Goal: Information Seeking & Learning: Find specific fact

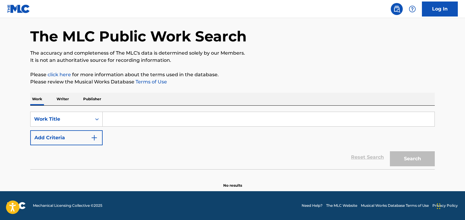
click at [140, 120] on input "Search Form" at bounding box center [269, 119] width 332 height 14
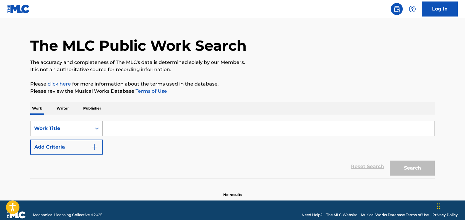
scroll to position [22, 0]
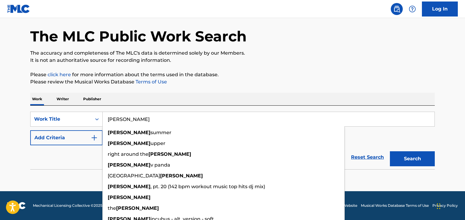
type input "[PERSON_NAME]"
click at [390, 151] on button "Search" at bounding box center [412, 158] width 45 height 15
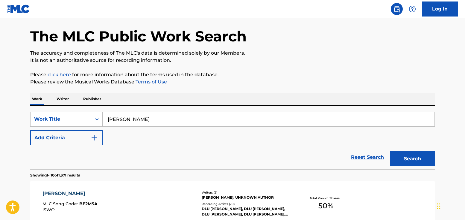
click at [90, 139] on button "Add Criteria" at bounding box center [66, 137] width 72 height 15
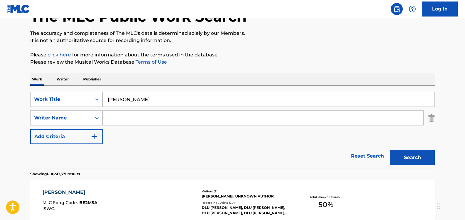
scroll to position [52, 0]
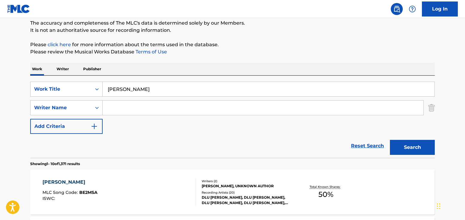
click at [123, 109] on input "Search Form" at bounding box center [263, 107] width 321 height 14
paste input "[PERSON_NAME]"
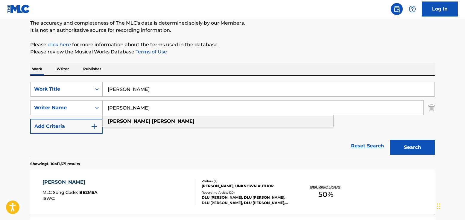
click at [152, 123] on strong "[PERSON_NAME]" at bounding box center [173, 121] width 43 height 6
type input "[PERSON_NAME]"
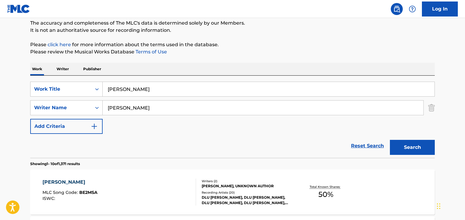
click at [406, 146] on button "Search" at bounding box center [412, 147] width 45 height 15
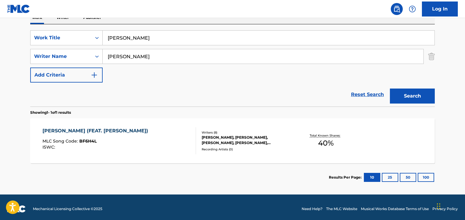
scroll to position [106, 0]
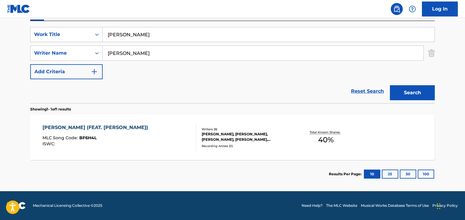
click at [125, 146] on div "[PERSON_NAME] (FEAT. [PERSON_NAME]) MLC Song Code : BF6H4L ISWC :" at bounding box center [97, 137] width 109 height 27
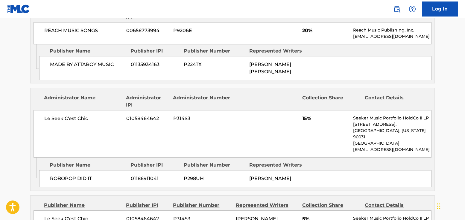
scroll to position [389, 0]
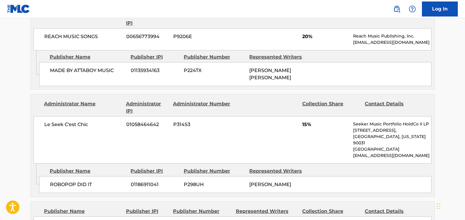
scroll to position [329, 0]
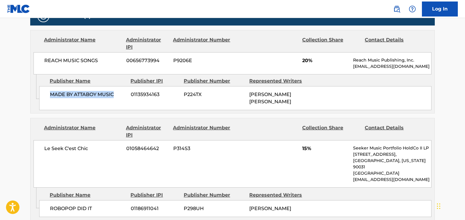
drag, startPoint x: 116, startPoint y: 94, endPoint x: 51, endPoint y: 99, distance: 65.4
click at [51, 99] on div "MADE BY ATTABOY MUSIC 01135934163 P224TX [PERSON_NAME] [PERSON_NAME]" at bounding box center [235, 98] width 393 height 24
copy span "MADE BY ATTABOY MUSIC"
click at [1, 69] on main "< Back to public search results Copy work link [PERSON_NAME] (FEAT. [PERSON_NAM…" at bounding box center [232, 18] width 465 height 661
click at [1, 121] on main "< Back to public search results Copy work link [PERSON_NAME] (FEAT. [PERSON_NAM…" at bounding box center [232, 18] width 465 height 661
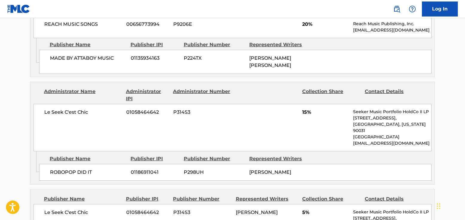
scroll to position [389, 0]
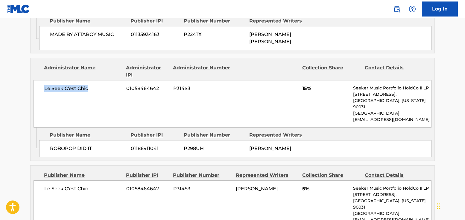
drag, startPoint x: 91, startPoint y: 88, endPoint x: 44, endPoint y: 87, distance: 47.3
click at [44, 87] on div "Le Seek C'est Chic 01058464642 P314S3 15% Seeker Music Portfolio HoldCo II LP […" at bounding box center [233, 103] width 398 height 47
copy span "Le Seek C'est Chic"
drag, startPoint x: 99, startPoint y: 143, endPoint x: 49, endPoint y: 142, distance: 50.6
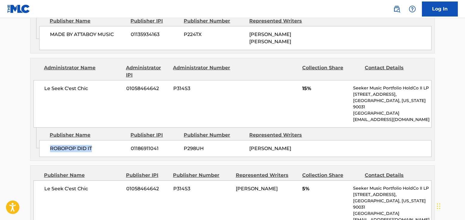
click at [49, 142] on div "ROBOPOP DID IT 01186911041 P298UH [PERSON_NAME]" at bounding box center [235, 148] width 393 height 17
copy span "ROBOPOP DID IT"
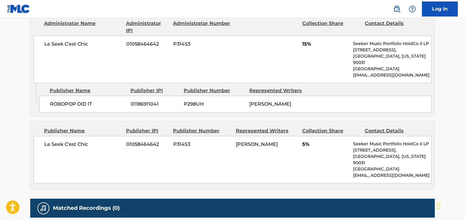
scroll to position [419, 0]
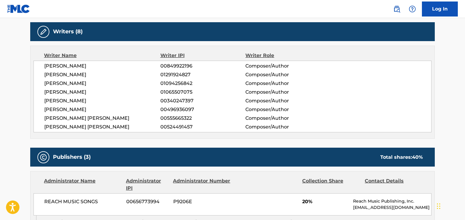
scroll to position [152, 0]
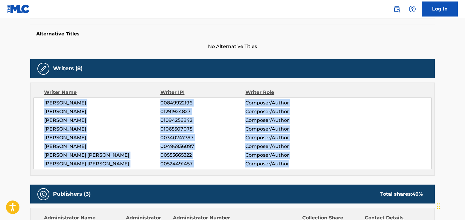
drag, startPoint x: 294, startPoint y: 164, endPoint x: 44, endPoint y: 102, distance: 257.8
click at [44, 102] on div "[PERSON_NAME] 00849922196 Composer/Author [PERSON_NAME] 01291924827 Composer/Au…" at bounding box center [233, 133] width 398 height 72
copy div "[PERSON_NAME] 00849922196 Composer/Author [PERSON_NAME] 01291924827 Composer/Au…"
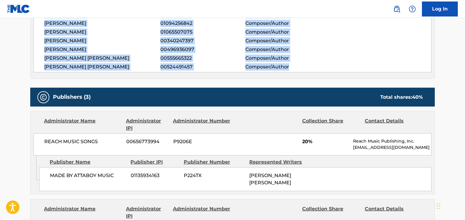
scroll to position [242, 0]
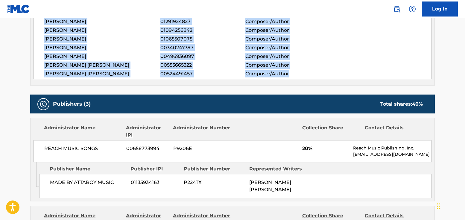
click at [111, 77] on div "[PERSON_NAME] 00849922196 Composer/Author [PERSON_NAME] 01291924827 Composer/Au…" at bounding box center [233, 43] width 398 height 72
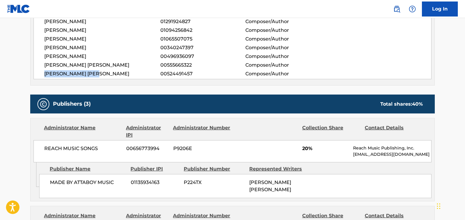
drag, startPoint x: 103, startPoint y: 74, endPoint x: 44, endPoint y: 72, distance: 58.8
click at [44, 72] on span "[PERSON_NAME] [PERSON_NAME]" at bounding box center [102, 73] width 116 height 7
copy span "[PERSON_NAME] [PERSON_NAME]"
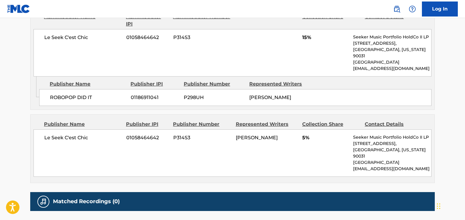
scroll to position [451, 0]
